Goal: Task Accomplishment & Management: Manage account settings

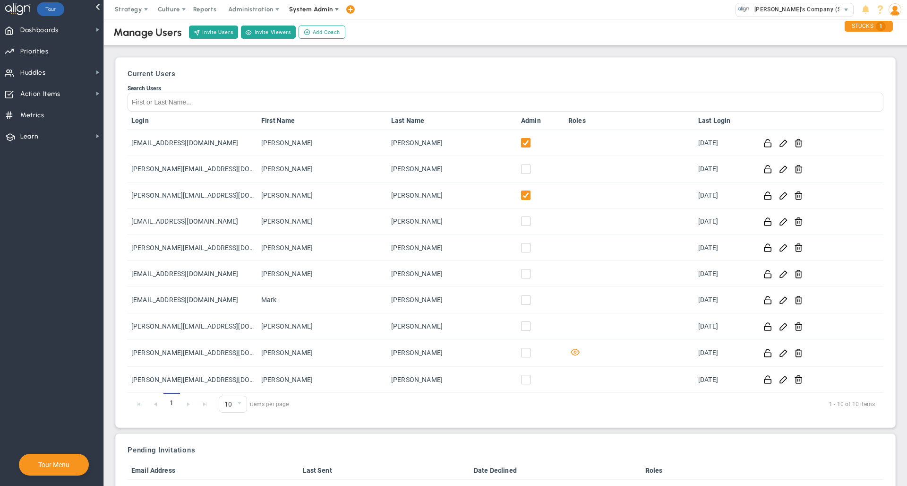
click at [308, 16] on span "System Admin" at bounding box center [312, 9] width 60 height 19
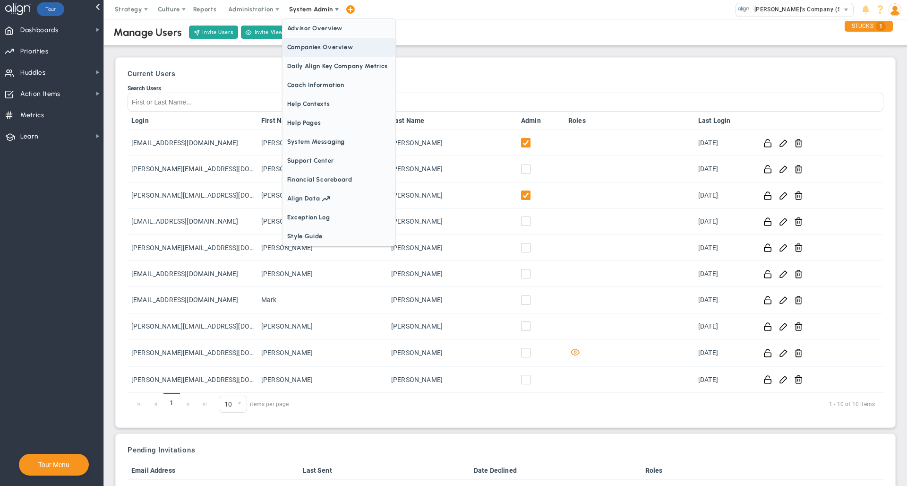
click at [308, 54] on span "Companies Overview" at bounding box center [338, 47] width 113 height 19
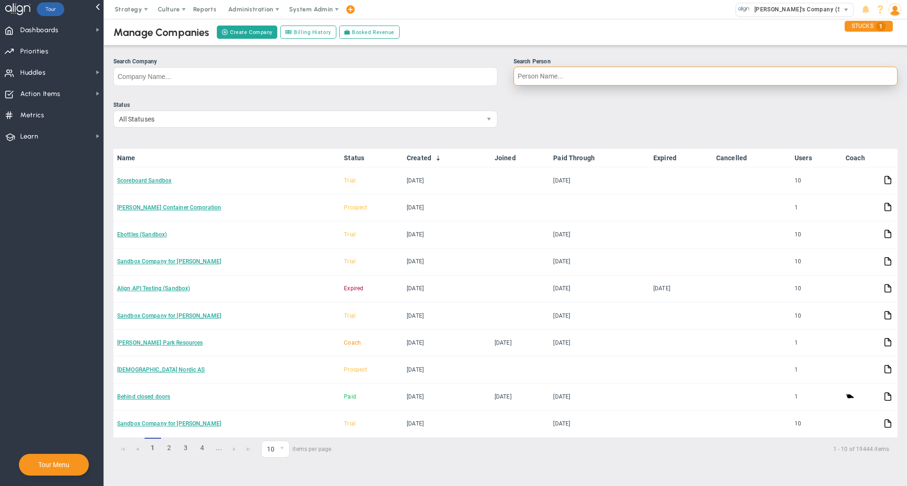
click at [569, 75] on input "Search Person" at bounding box center [705, 76] width 384 height 19
click at [630, 32] on div "Manage Companies Create Company Billing History Booked Revenue" at bounding box center [505, 32] width 822 height 26
click at [583, 82] on input "[PERSON_NAME]" at bounding box center [705, 76] width 384 height 19
type input "[PERSON_NAME]"
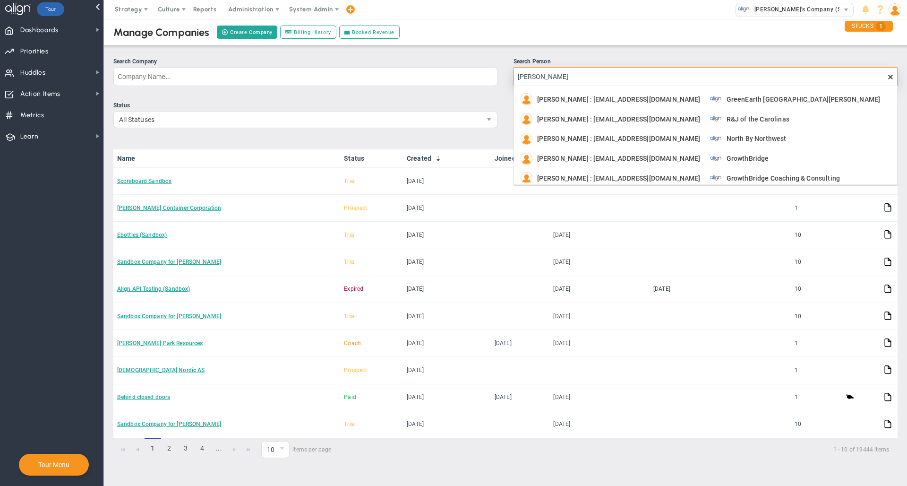
scroll to position [43, 0]
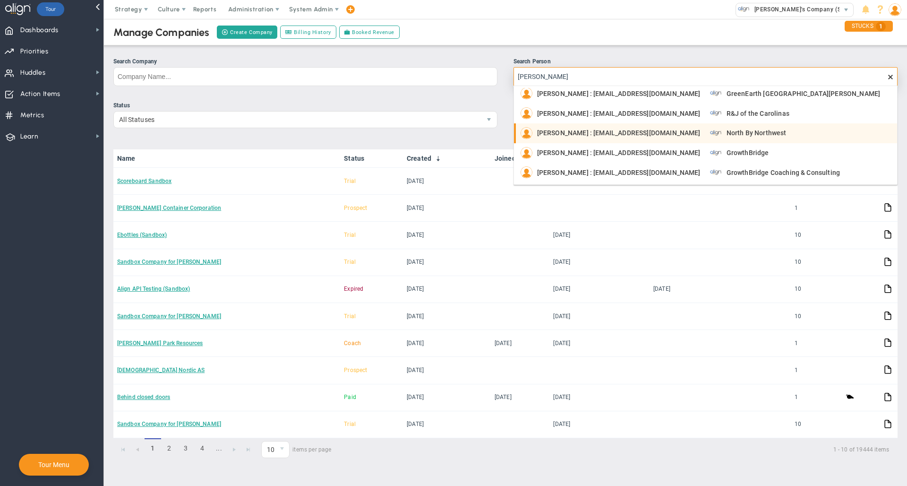
click at [680, 136] on span "North By Northwest" at bounding box center [756, 132] width 60 height 7
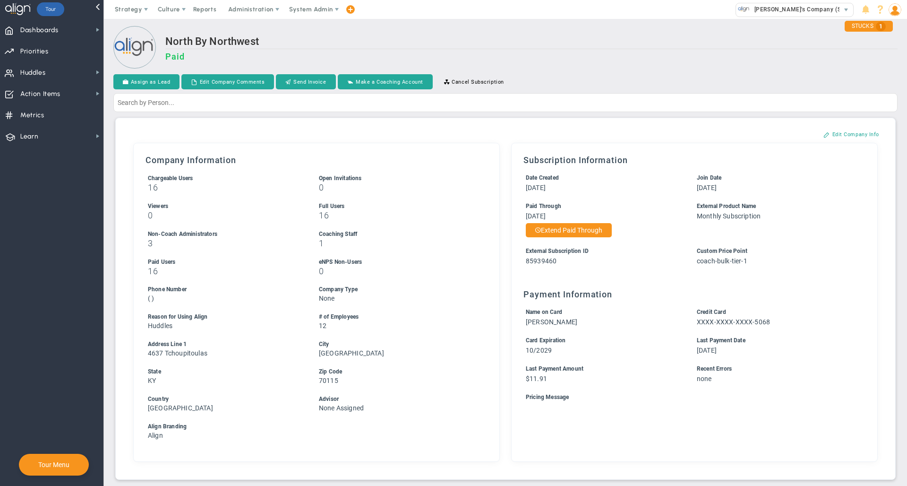
click at [562, 44] on h2 "North By Northwest" at bounding box center [531, 42] width 732 height 14
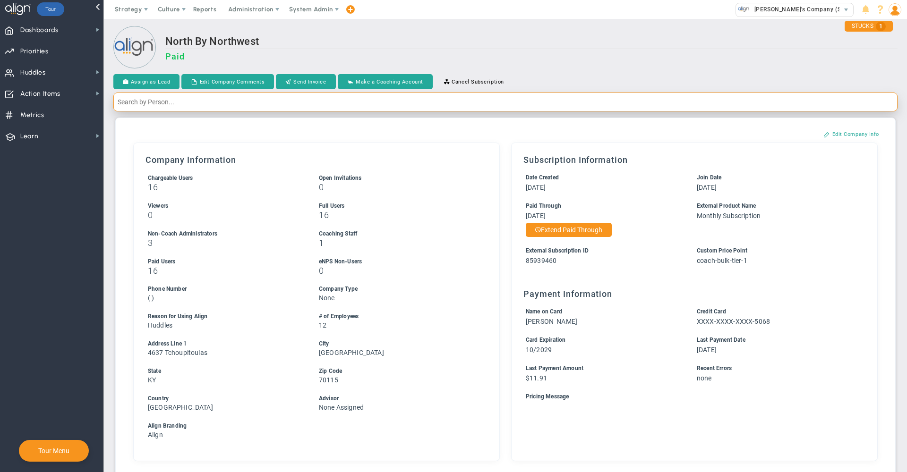
click at [680, 109] on input "text" at bounding box center [505, 102] width 784 height 19
click at [395, 103] on input "[PERSON_NAME]" at bounding box center [505, 102] width 784 height 19
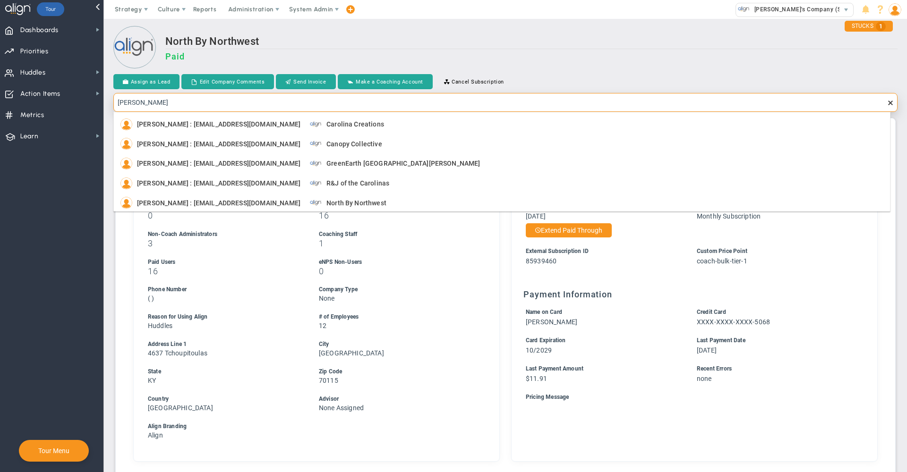
type input "[PERSON_NAME]"
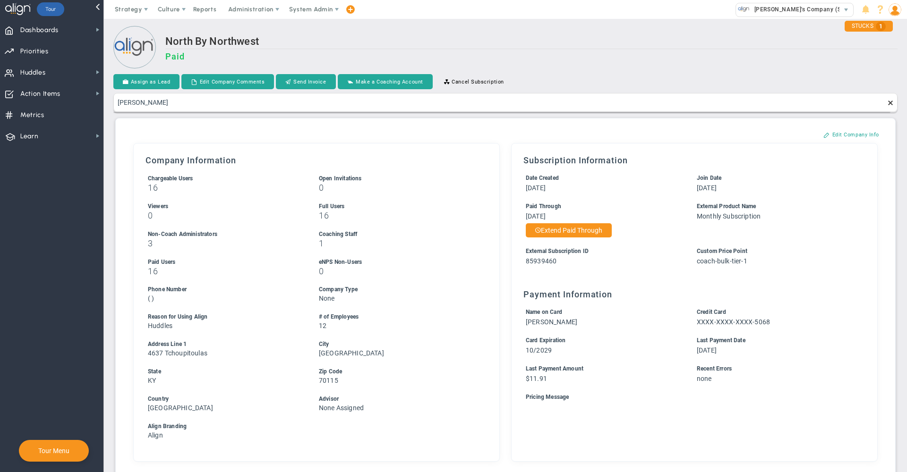
click at [577, 45] on h2 "North By Northwest" at bounding box center [531, 42] width 732 height 14
click at [558, 43] on h2 "North By Northwest" at bounding box center [531, 42] width 732 height 14
click at [468, 45] on h2 "North By Northwest" at bounding box center [531, 42] width 732 height 14
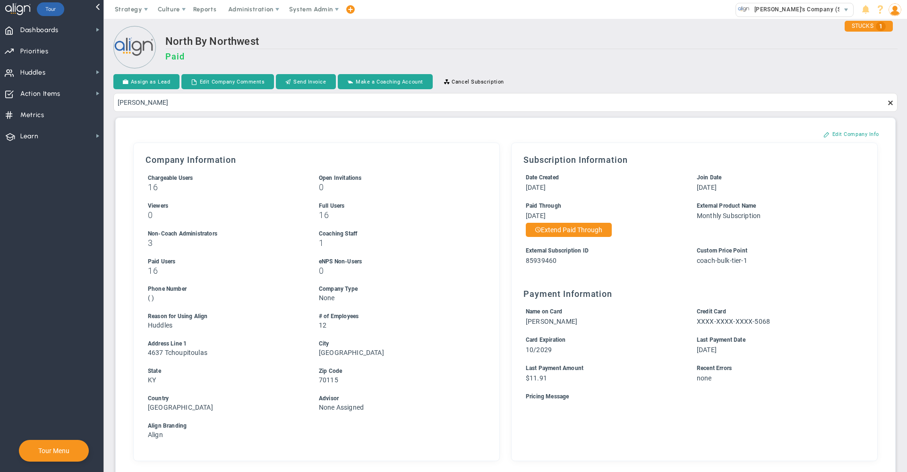
click at [484, 51] on div "North By Northwest Paid" at bounding box center [531, 52] width 732 height 35
click at [315, 7] on span "System Admin" at bounding box center [311, 9] width 44 height 7
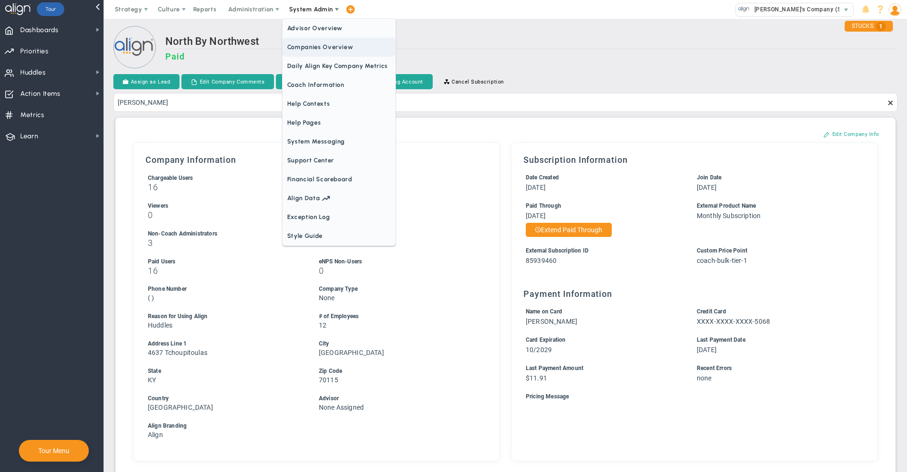
click at [324, 45] on span "Companies Overview" at bounding box center [338, 47] width 113 height 19
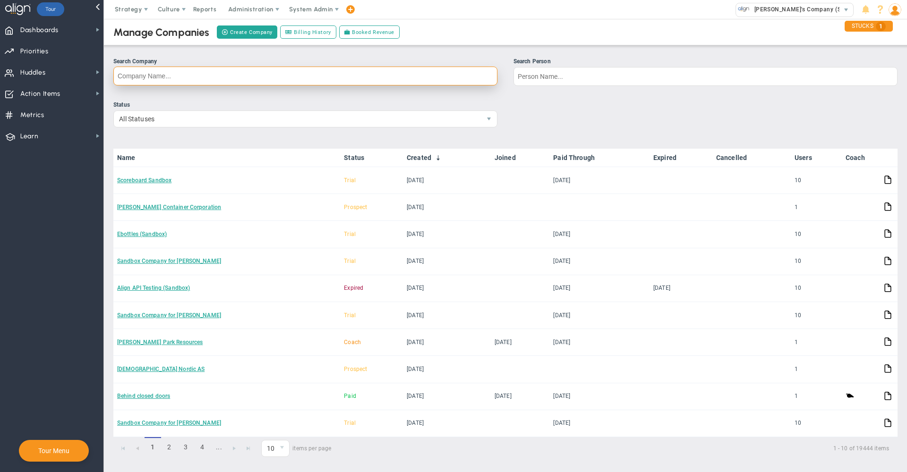
click at [353, 72] on input "Search Company" at bounding box center [305, 76] width 384 height 19
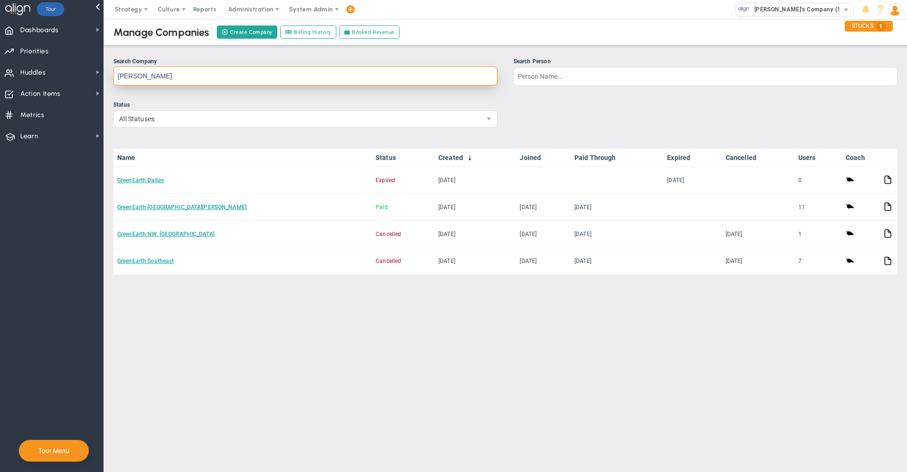
click at [337, 72] on input "[PERSON_NAME]" at bounding box center [305, 76] width 384 height 19
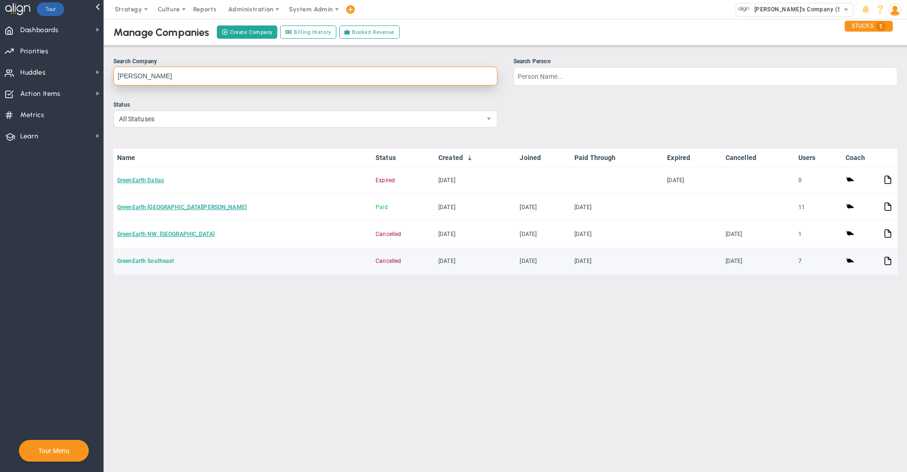
type input "[PERSON_NAME]"
click at [144, 264] on link "GreenEarth Southeast" at bounding box center [145, 261] width 57 height 7
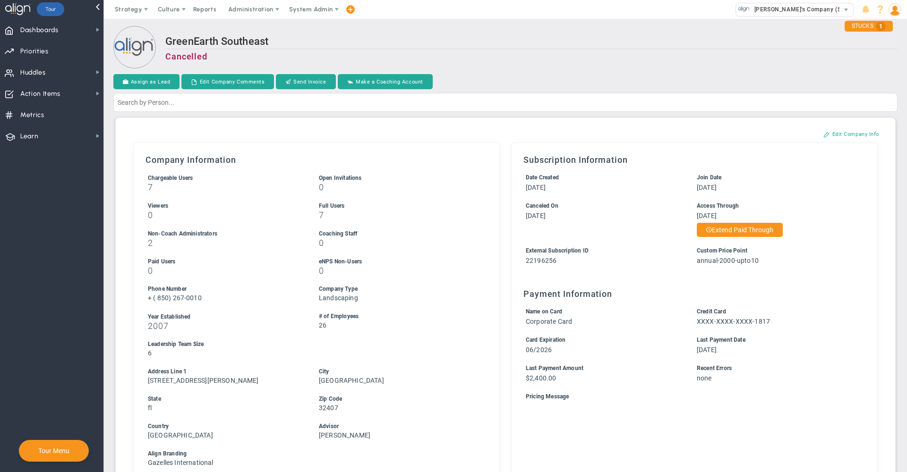
click at [471, 43] on h2 "GreenEarth Southeast" at bounding box center [531, 42] width 732 height 14
click at [469, 43] on h2 "GreenEarth Southeast" at bounding box center [531, 42] width 732 height 14
click at [503, 45] on h2 "GreenEarth Southeast" at bounding box center [531, 42] width 732 height 14
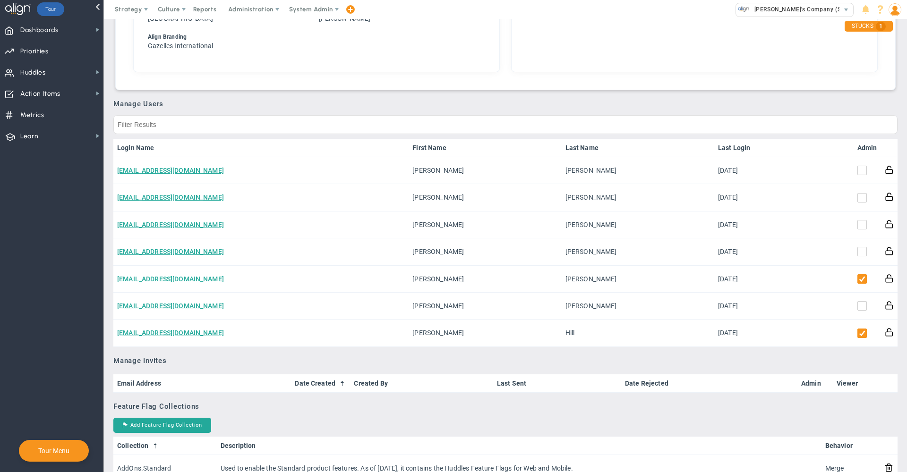
scroll to position [417, 0]
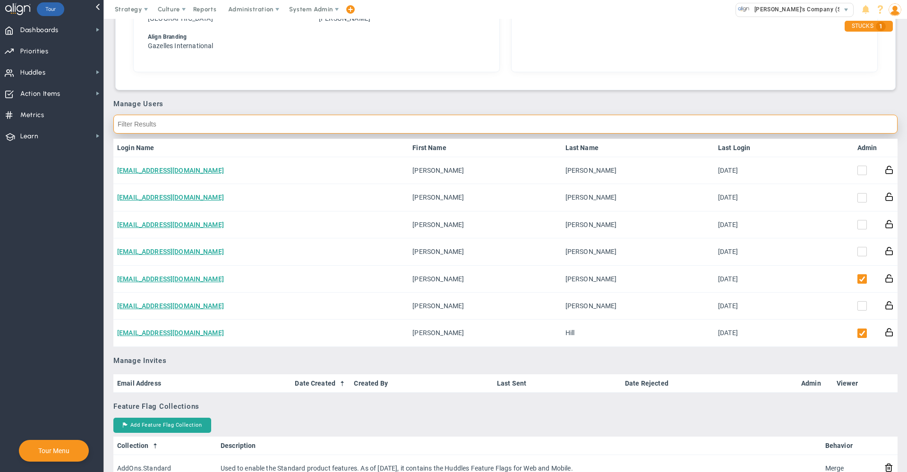
click at [584, 123] on input "text" at bounding box center [505, 124] width 784 height 19
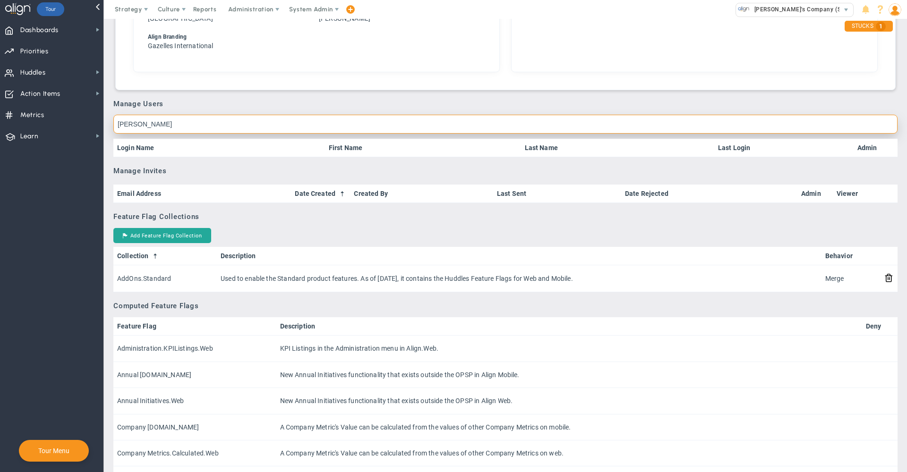
type input "[PERSON_NAME]"
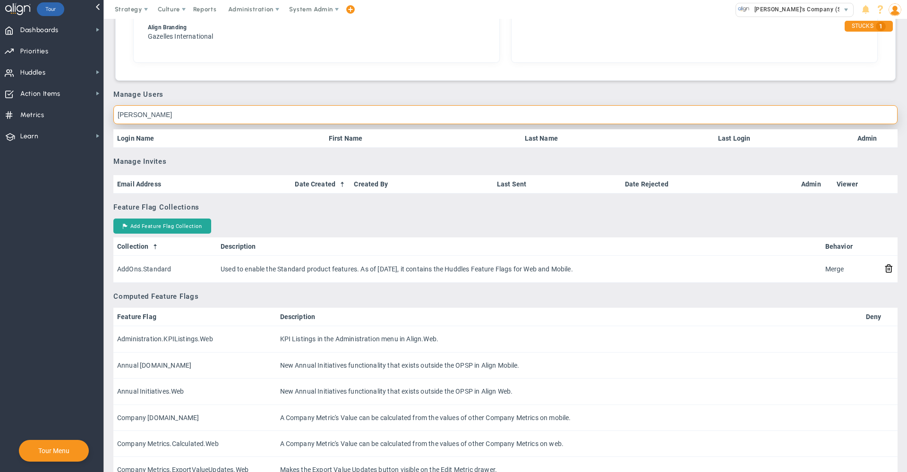
scroll to position [419, 0]
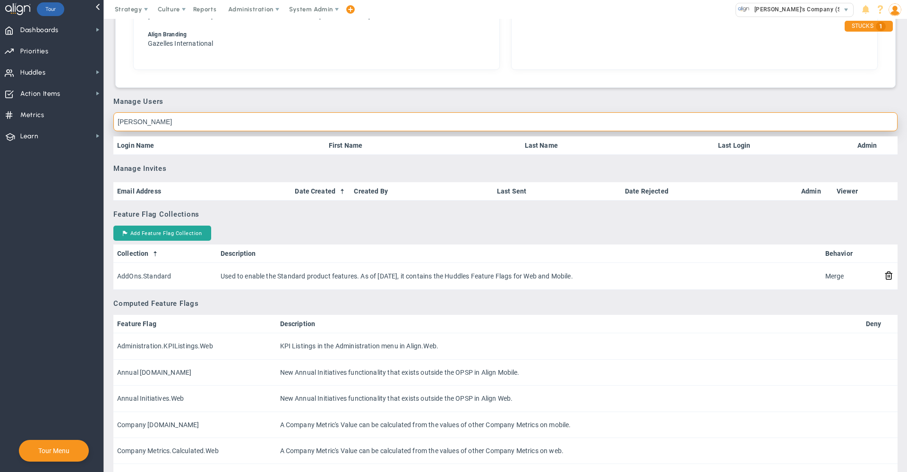
click at [680, 122] on input "[PERSON_NAME]" at bounding box center [505, 121] width 784 height 19
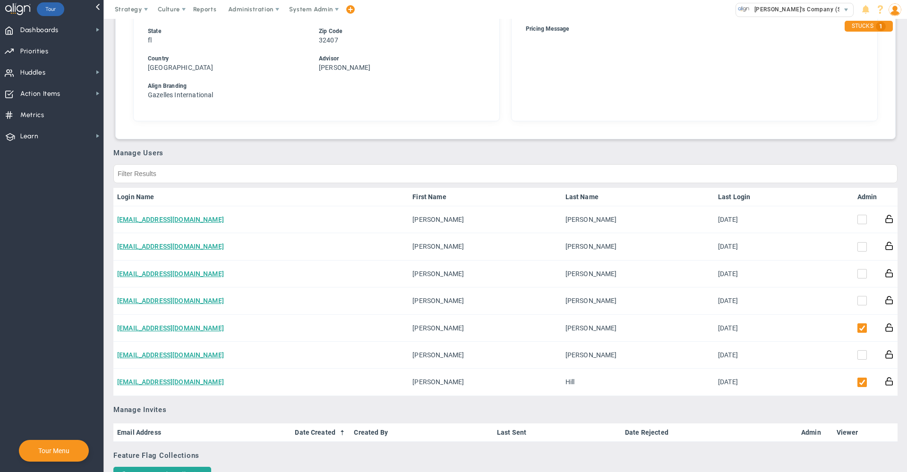
scroll to position [375, 0]
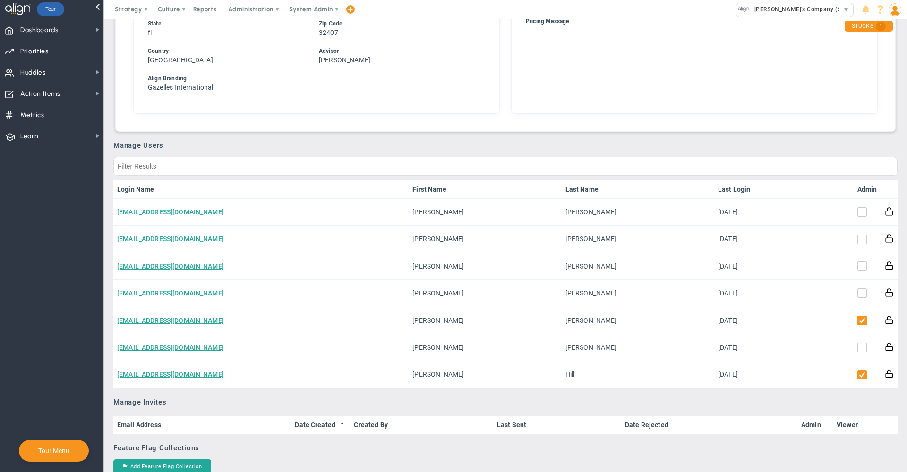
click at [497, 142] on h3 "Manage Users" at bounding box center [505, 145] width 784 height 9
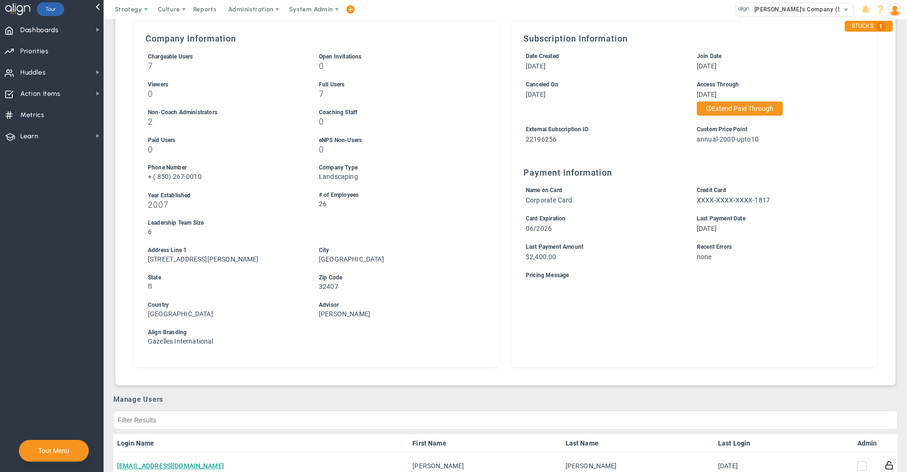
scroll to position [0, 0]
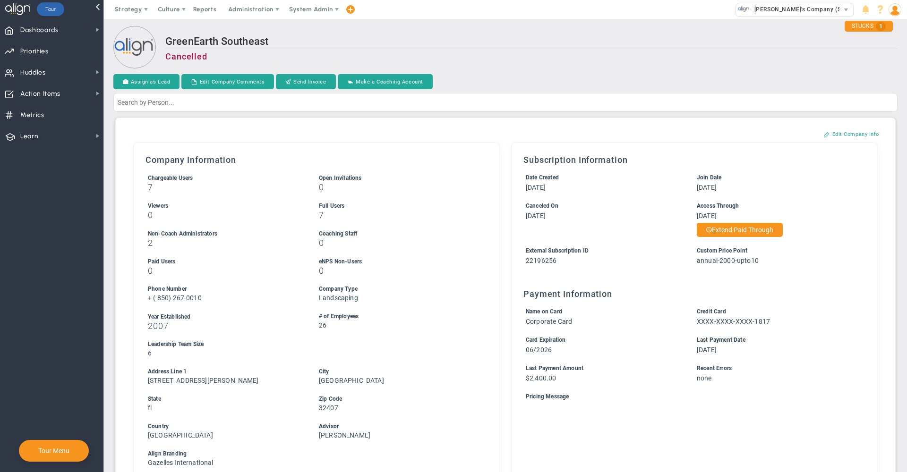
click at [514, 34] on div "GreenEarth Southeast Cancelled" at bounding box center [505, 48] width 784 height 44
click at [503, 36] on h2 "GreenEarth Southeast" at bounding box center [531, 42] width 732 height 14
click at [497, 37] on h2 "GreenEarth Southeast" at bounding box center [531, 42] width 732 height 14
click at [488, 42] on h2 "GreenEarth Southeast" at bounding box center [531, 42] width 732 height 14
click at [565, 28] on div "GreenEarth Southeast Cancelled" at bounding box center [505, 48] width 784 height 44
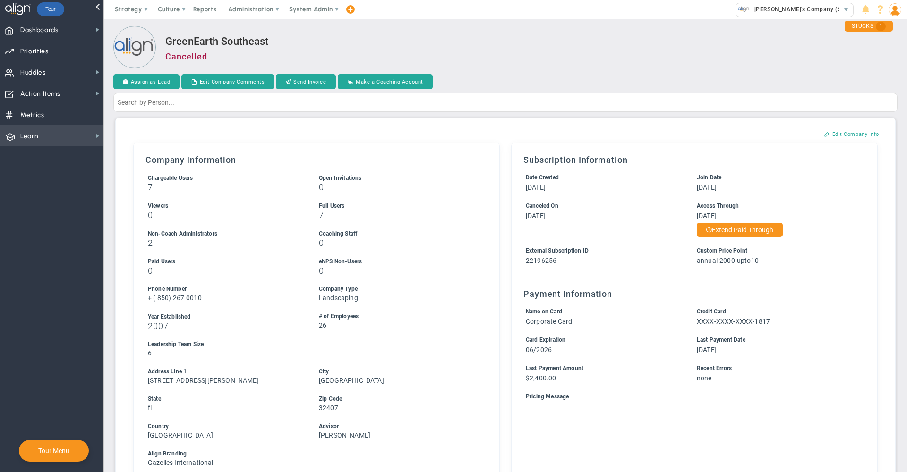
click at [35, 138] on span "Learn" at bounding box center [29, 137] width 18 height 20
click at [143, 154] on span "Align Academy" at bounding box center [145, 152] width 43 height 9
click at [43, 141] on span "Learn Learn" at bounding box center [51, 135] width 103 height 21
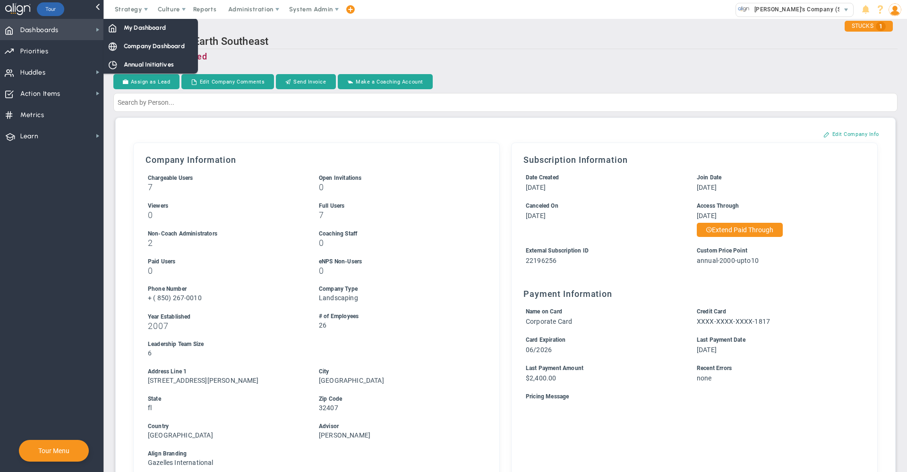
click at [70, 33] on span "Dashboards Dashboards" at bounding box center [51, 29] width 103 height 21
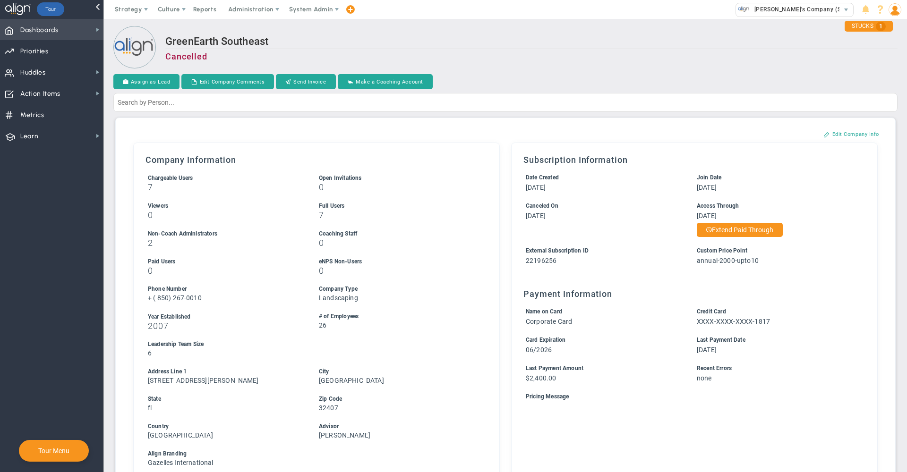
click at [70, 33] on span "Dashboards Dashboards" at bounding box center [51, 29] width 103 height 21
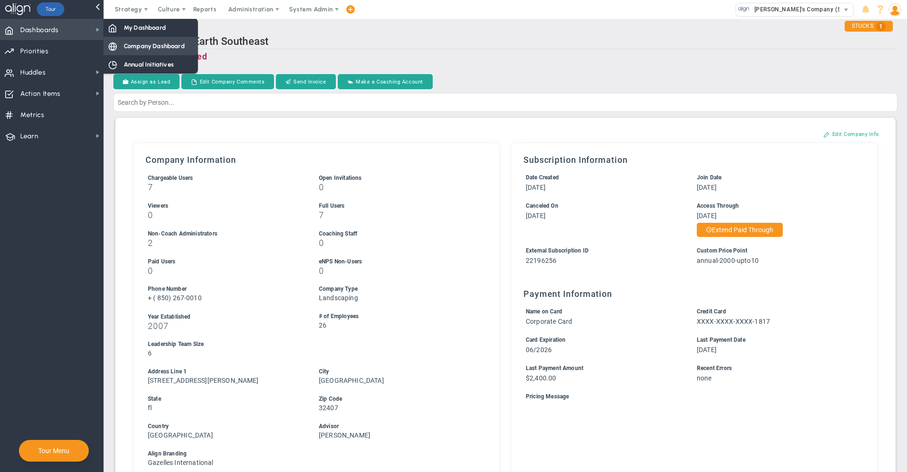
click at [140, 50] on span "Company Dashboard" at bounding box center [154, 46] width 61 height 9
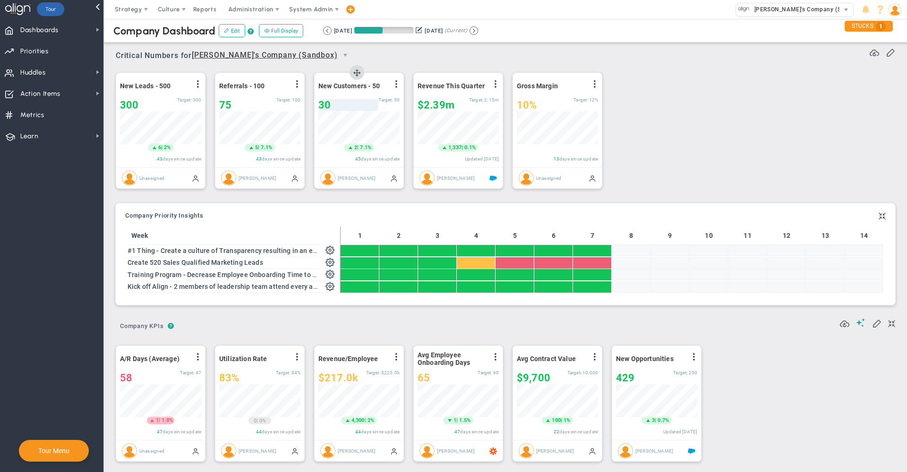
click at [336, 106] on div "30" at bounding box center [348, 105] width 60 height 12
type input "35"
click at [680, 116] on div "Critical Numbers for [PERSON_NAME]'s Company (Sandbox) 0 Critical Numbers for […" at bounding box center [505, 118] width 784 height 157
click at [680, 14] on span "[PERSON_NAME]'s Company (Sandbox)" at bounding box center [807, 9] width 114 height 12
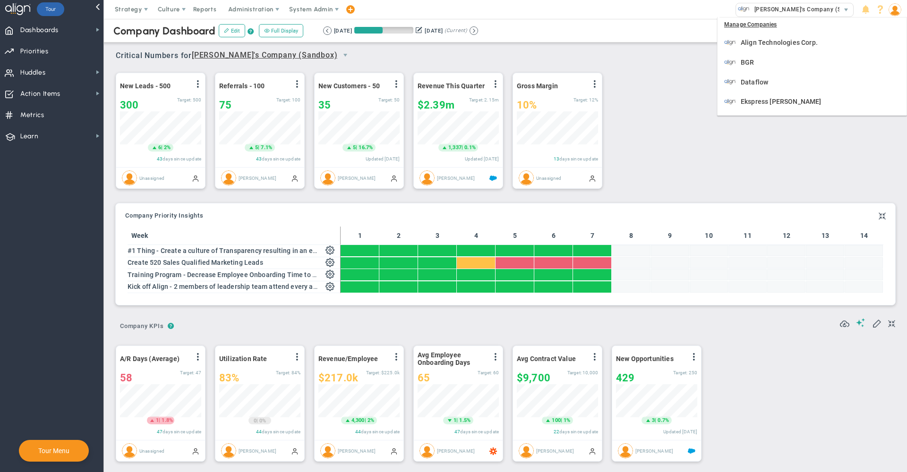
click at [680, 8] on img at bounding box center [894, 9] width 13 height 13
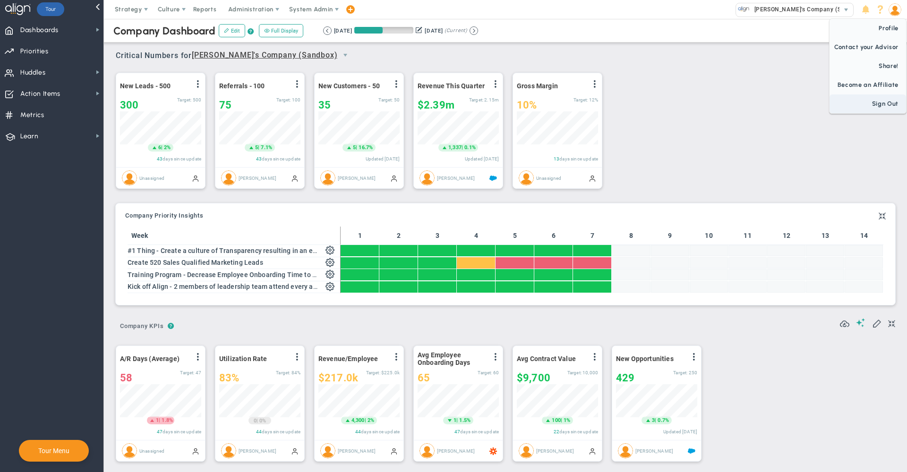
click at [680, 101] on span "Sign Out" at bounding box center [867, 103] width 77 height 19
